Goal: Information Seeking & Learning: Learn about a topic

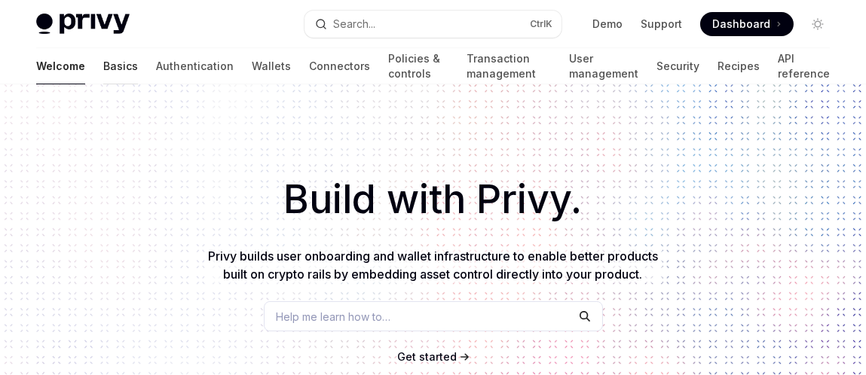
click at [103, 59] on link "Basics" at bounding box center [120, 66] width 35 height 36
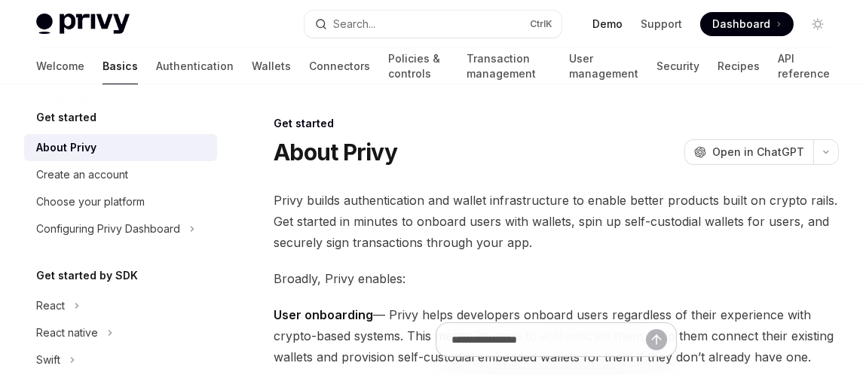
click at [610, 24] on link "Demo" at bounding box center [607, 24] width 30 height 15
click at [57, 15] on img at bounding box center [82, 24] width 93 height 21
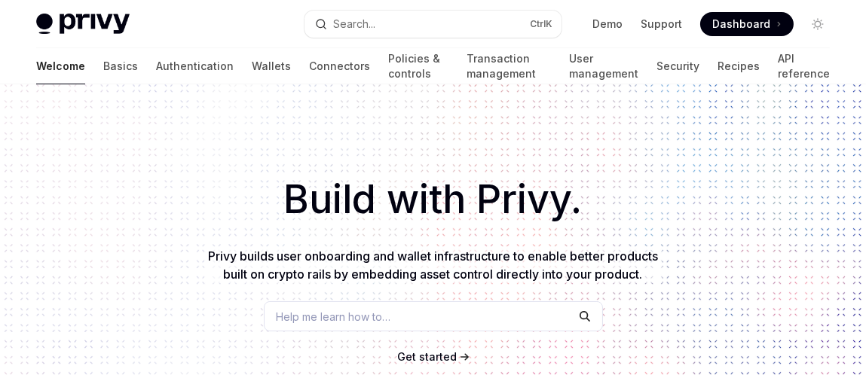
click at [66, 19] on img at bounding box center [82, 24] width 93 height 21
click at [746, 26] on span "Dashboard" at bounding box center [741, 24] width 58 height 15
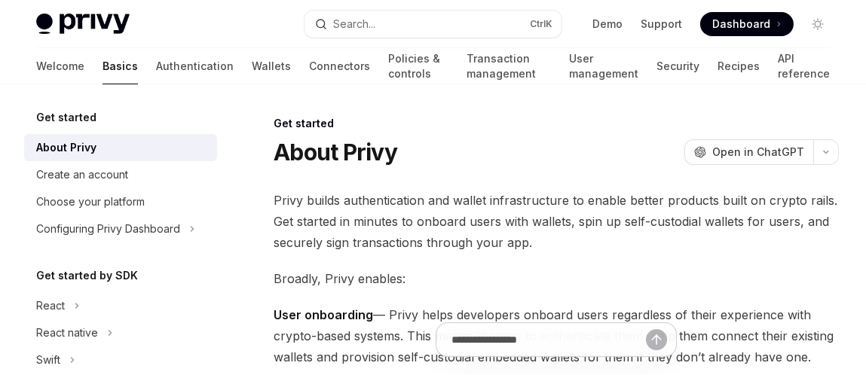
type textarea "*"
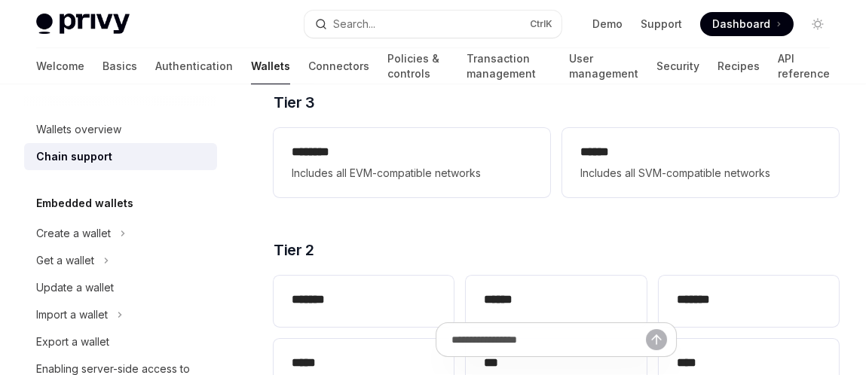
scroll to position [225, 0]
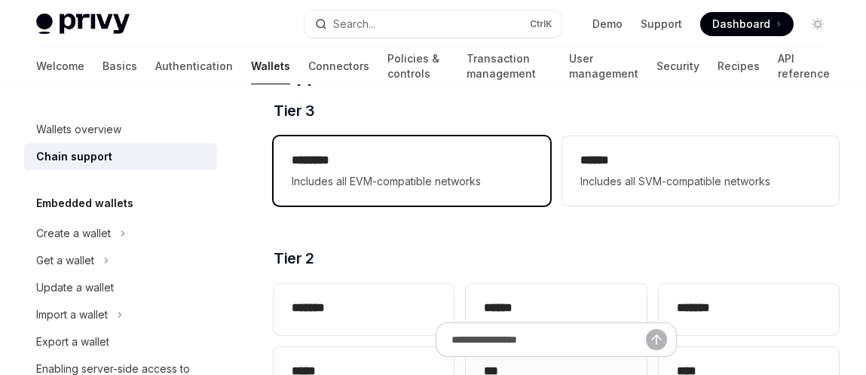
click at [457, 173] on span "Includes all EVM-compatible networks" at bounding box center [412, 182] width 240 height 18
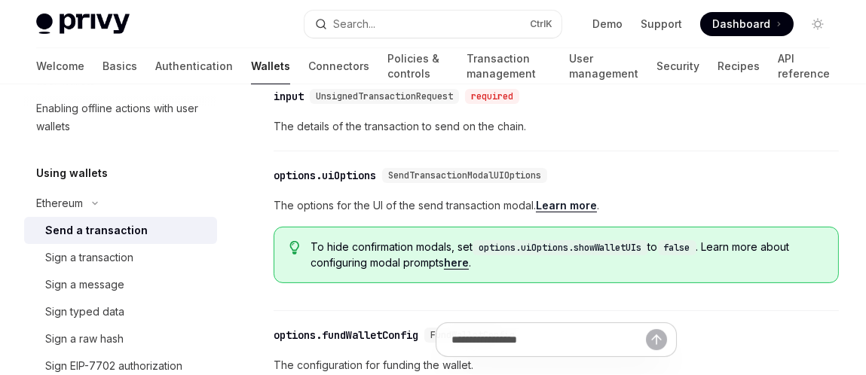
scroll to position [828, 0]
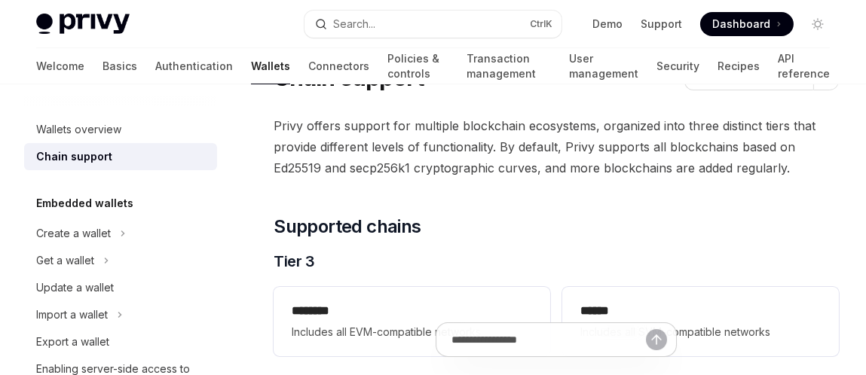
scroll to position [150, 0]
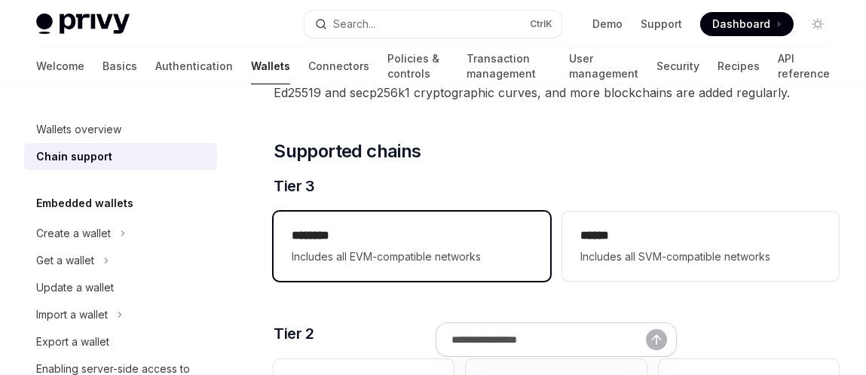
click at [426, 248] on span "Includes all EVM-compatible networks" at bounding box center [412, 257] width 240 height 18
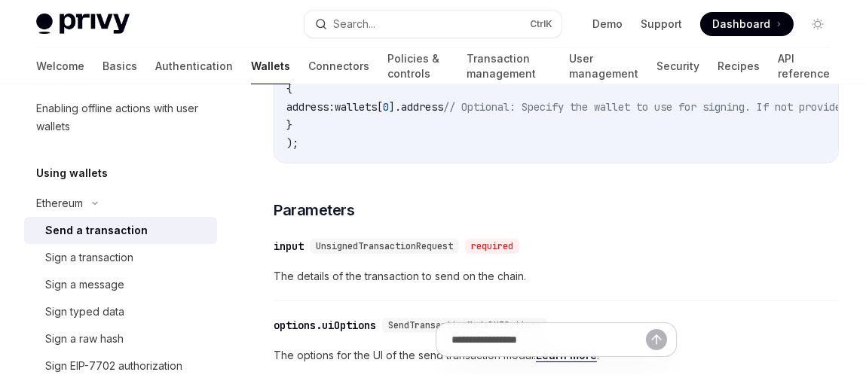
scroll to position [979, 0]
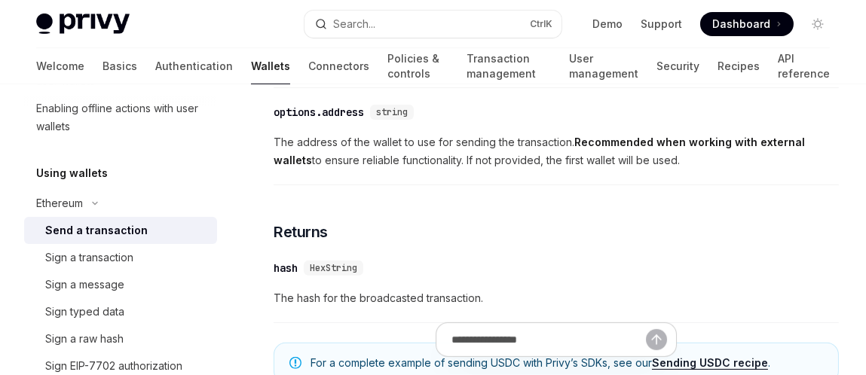
type textarea "*"
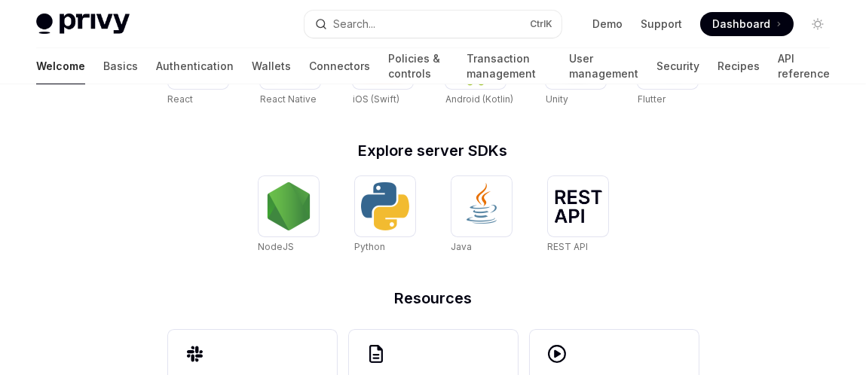
scroll to position [822, 0]
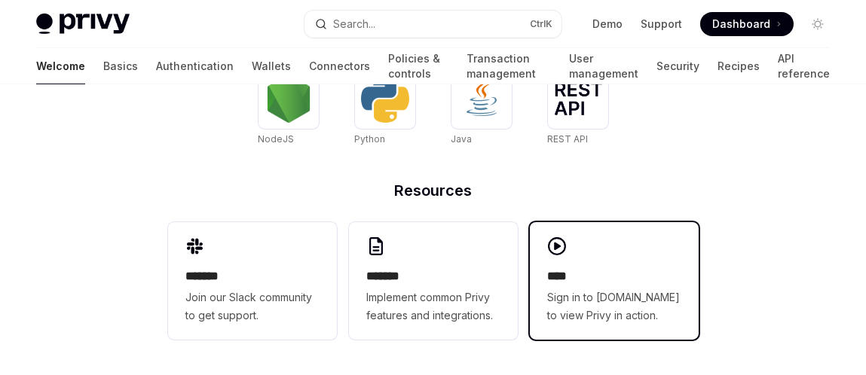
click at [600, 285] on div "**** Sign in to demo.privy.io to view Privy in action." at bounding box center [614, 295] width 133 height 57
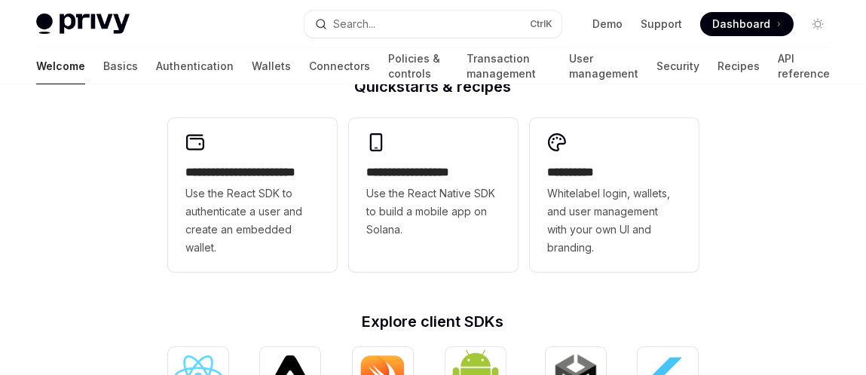
scroll to position [301, 0]
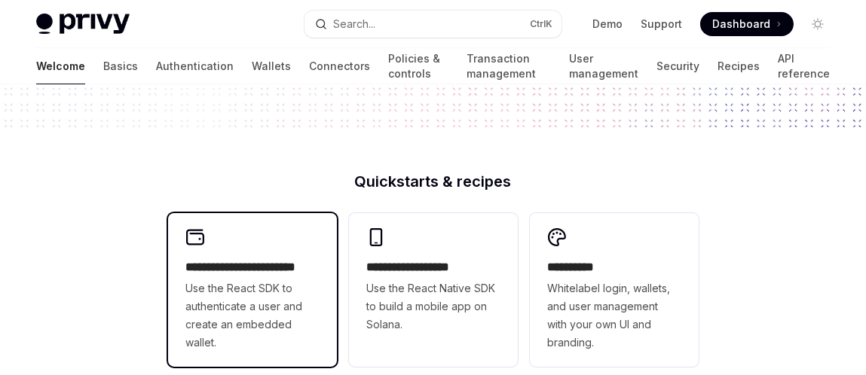
click at [219, 245] on div "**********" at bounding box center [252, 290] width 169 height 154
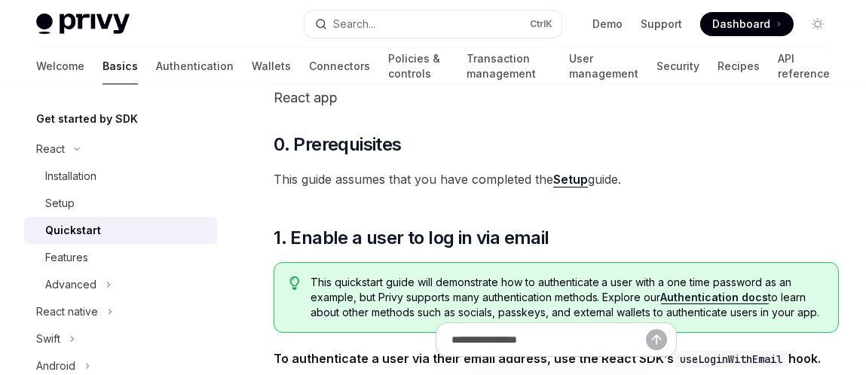
scroll to position [75, 0]
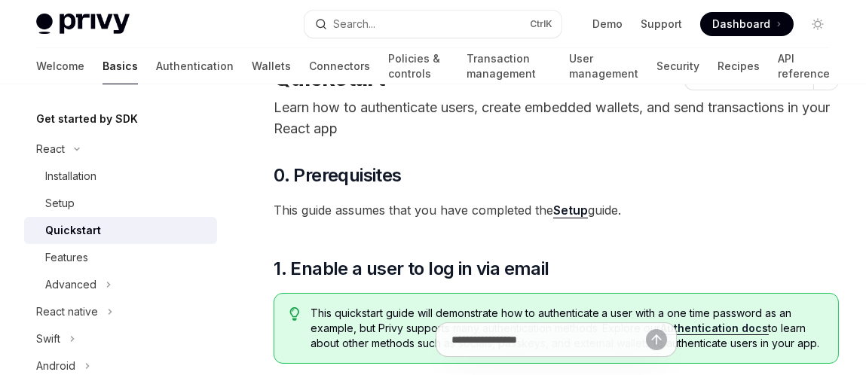
click at [571, 207] on link "Setup" at bounding box center [570, 211] width 35 height 16
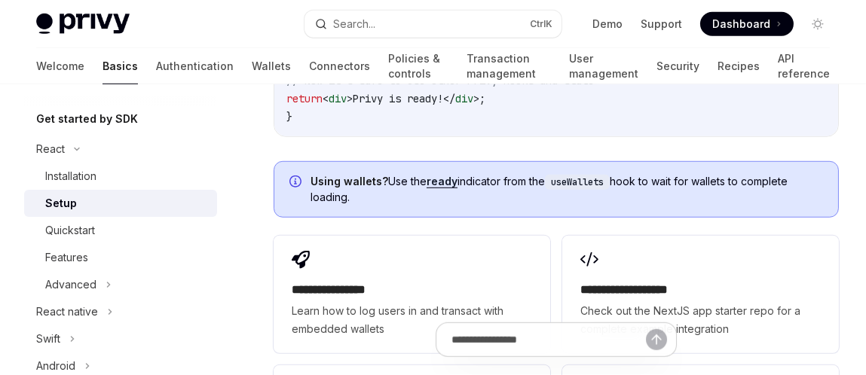
scroll to position [1702, 0]
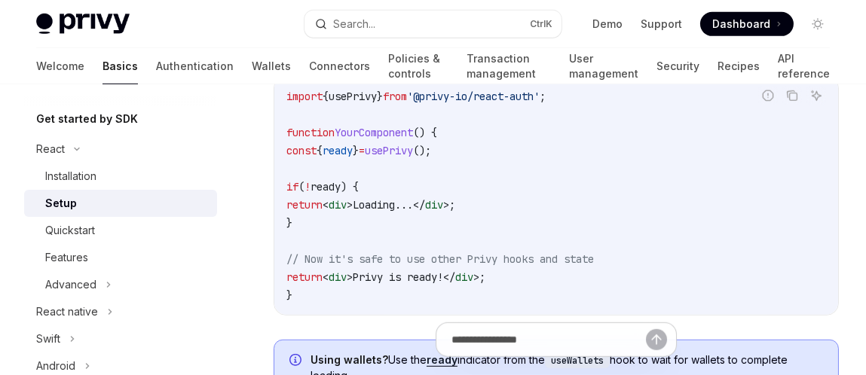
click at [52, 20] on img at bounding box center [82, 24] width 93 height 21
type textarea "*"
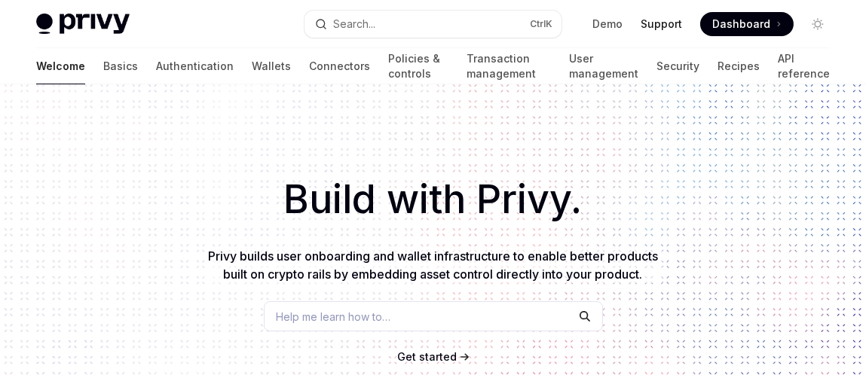
click at [653, 22] on link "Support" at bounding box center [660, 24] width 41 height 15
